Goal: Task Accomplishment & Management: Complete application form

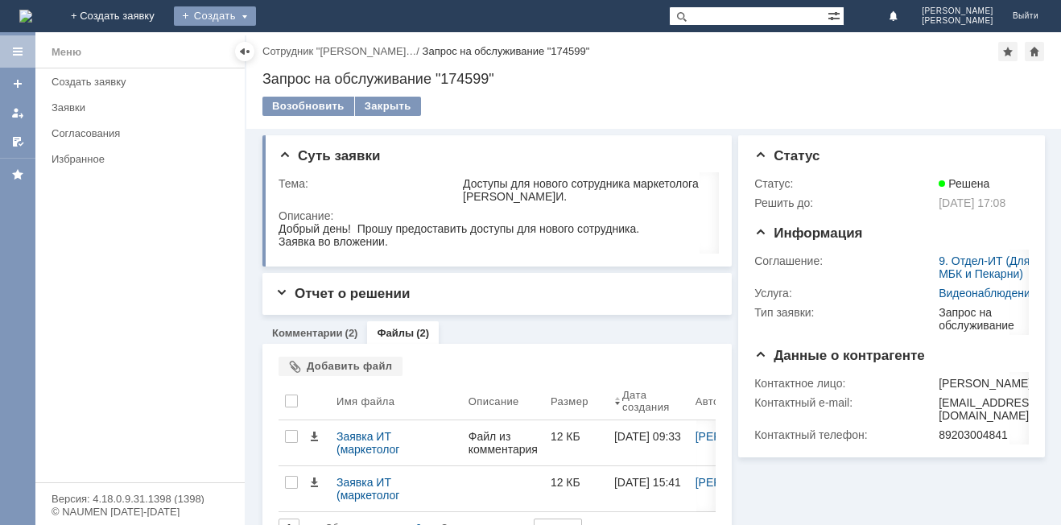
click at [256, 15] on div "Создать" at bounding box center [215, 15] width 82 height 19
click at [299, 43] on link "Заявка" at bounding box center [238, 48] width 122 height 19
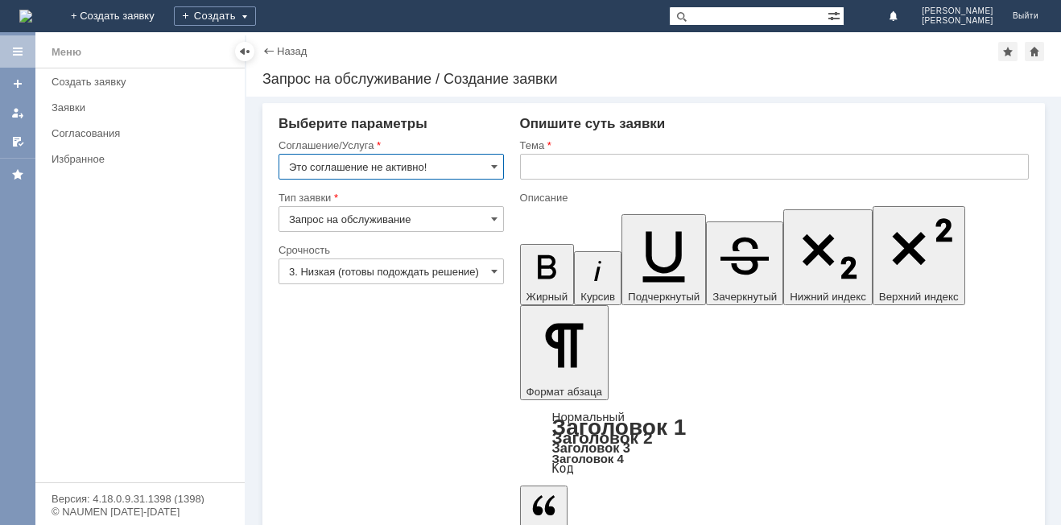
click at [398, 279] on input "3. Низкая (готовы подождать решение)" at bounding box center [391, 271] width 225 height 26
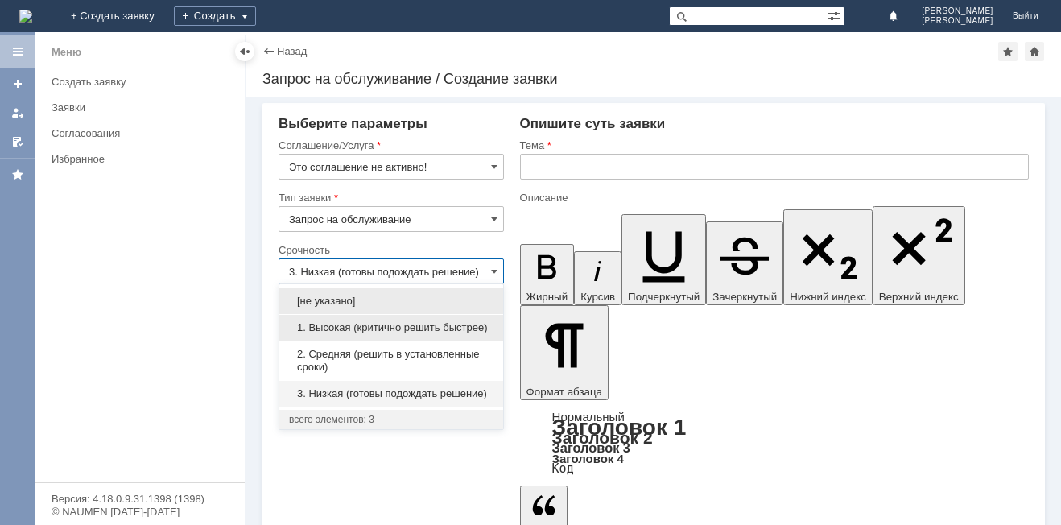
click at [383, 324] on span "1. Высокая (критично решить быстрее)" at bounding box center [391, 327] width 204 height 13
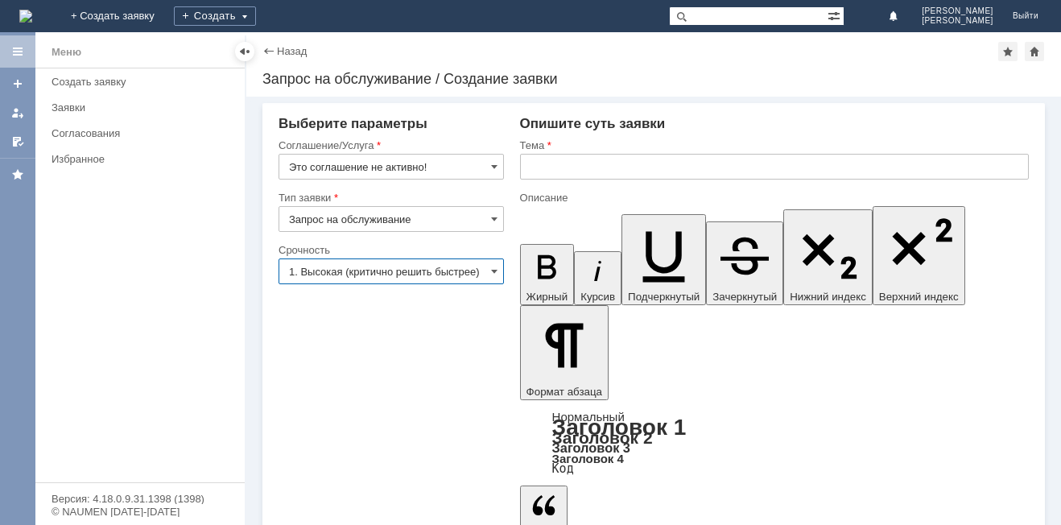
type input "1. Высокая (критично решить быстрее)"
click at [628, 173] on input "text" at bounding box center [774, 167] width 509 height 26
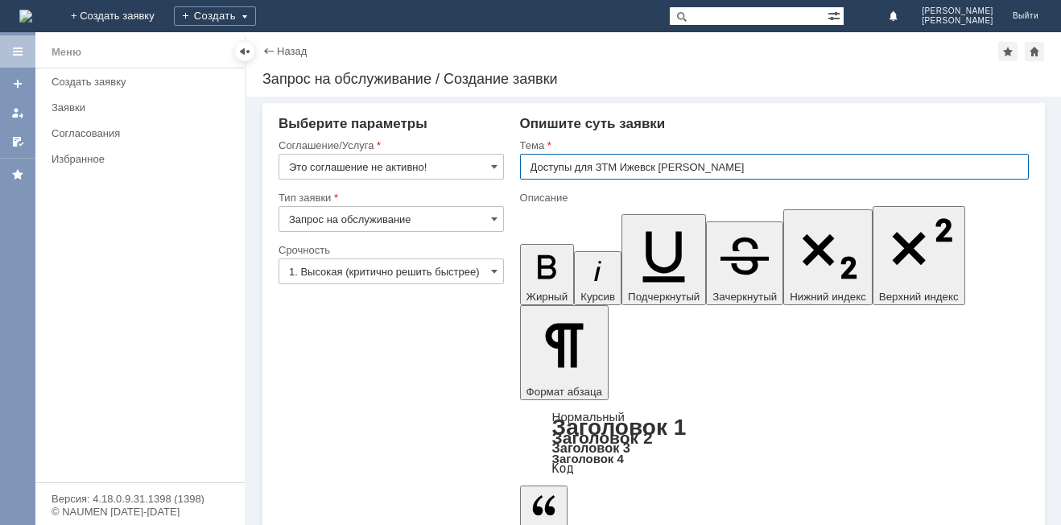
type input "Доступы для ЗТМ Ижевск [PERSON_NAME]"
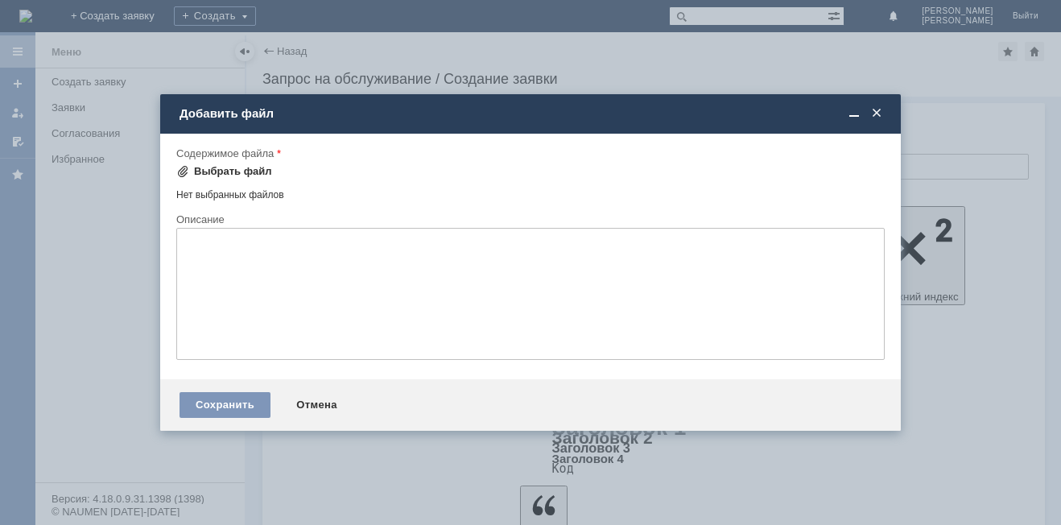
click at [236, 173] on div "Выбрать файл" at bounding box center [233, 171] width 78 height 13
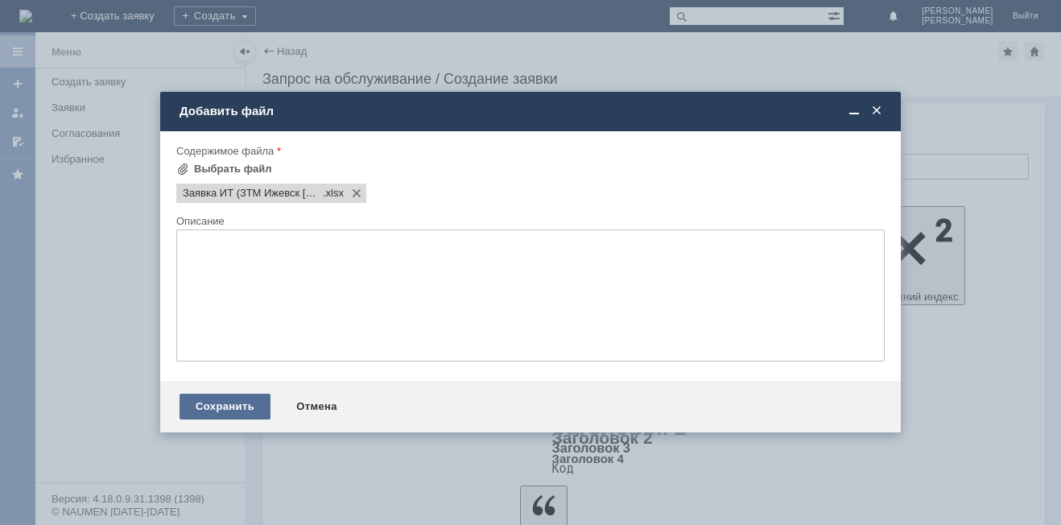
click at [254, 403] on div "Сохранить" at bounding box center [225, 407] width 91 height 26
